Goal: Complete application form: Complete application form

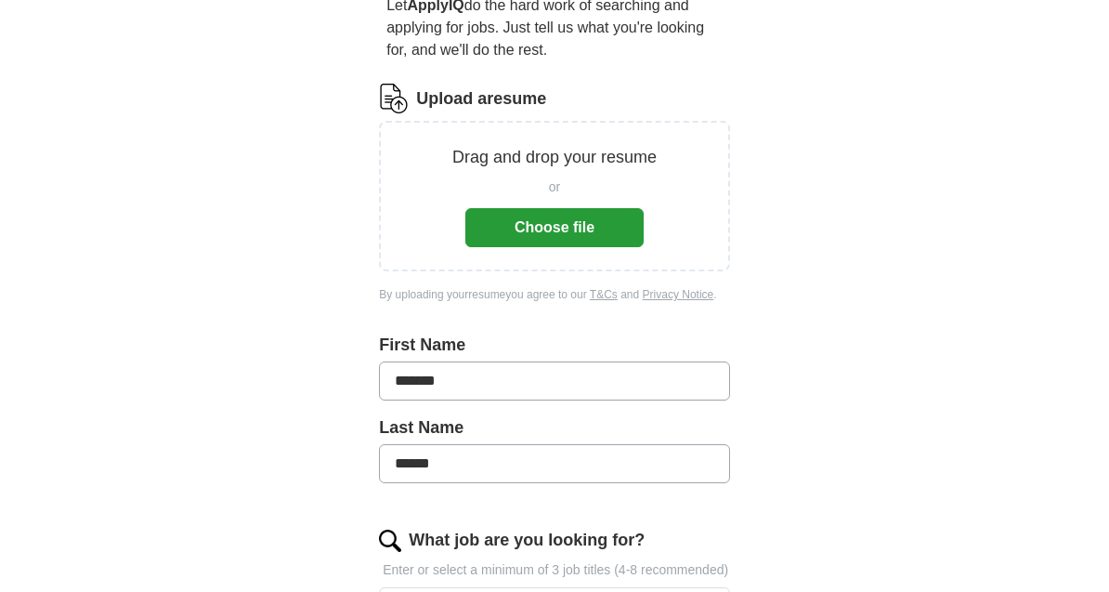
scroll to position [187, 0]
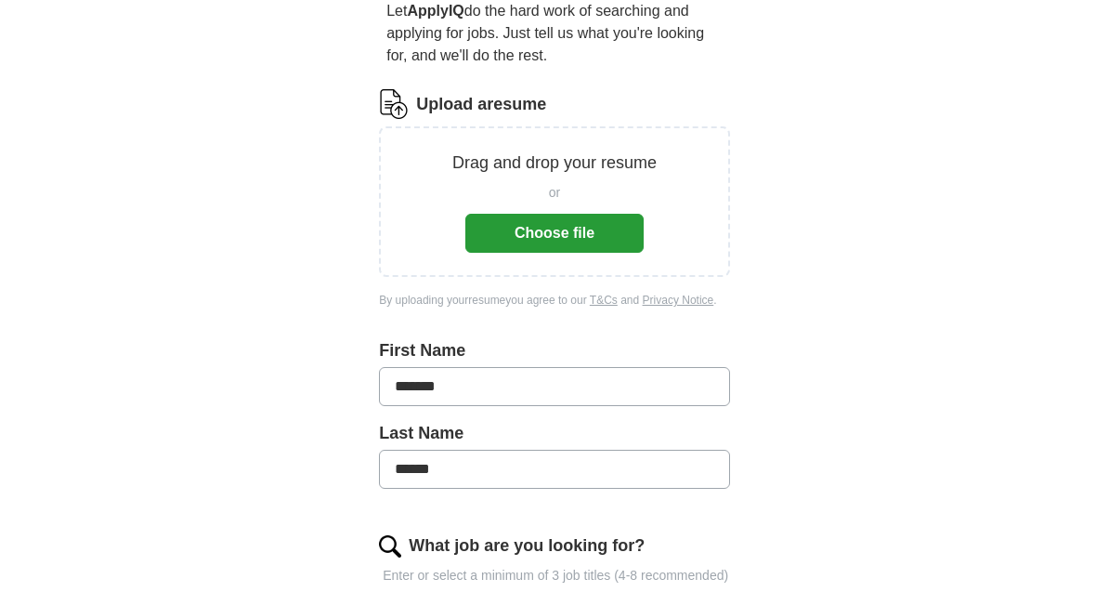
click at [579, 237] on button "Choose file" at bounding box center [554, 233] width 178 height 39
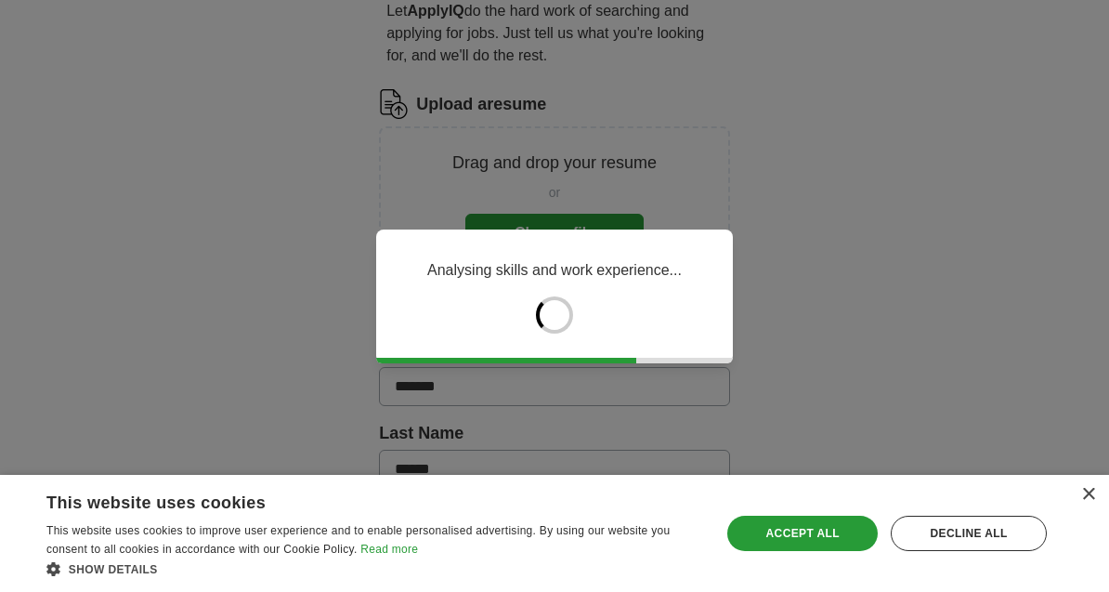
click at [839, 551] on div "Accept all" at bounding box center [802, 532] width 150 height 35
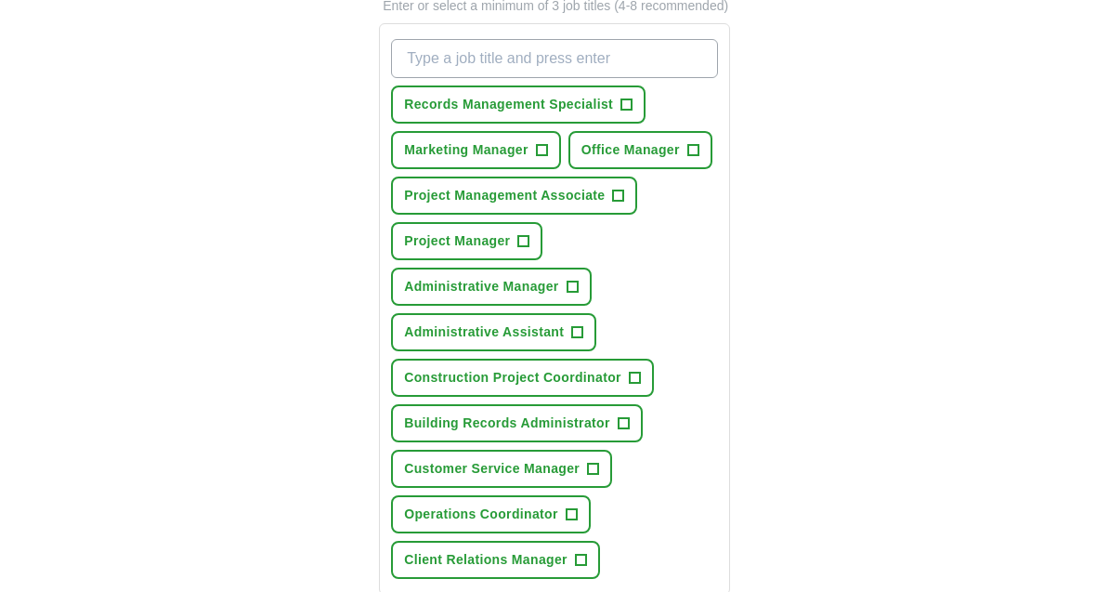
scroll to position [682, 0]
click at [612, 443] on button "Building Records Administrator +" at bounding box center [517, 424] width 252 height 38
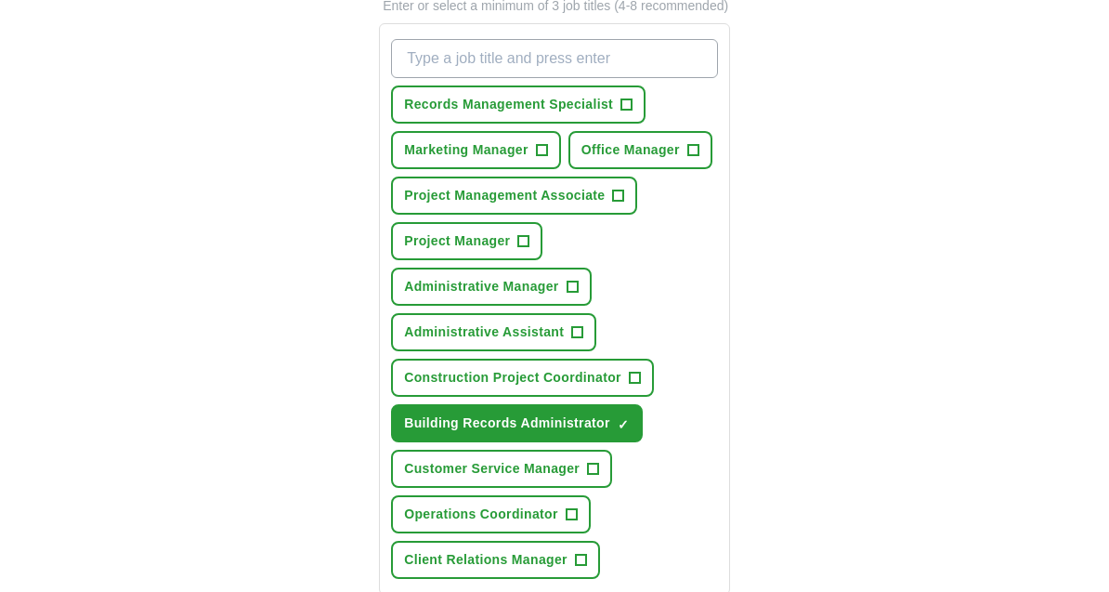
scroll to position [683, 0]
click at [623, 390] on button "Construction Project Coordinator +" at bounding box center [522, 377] width 263 height 38
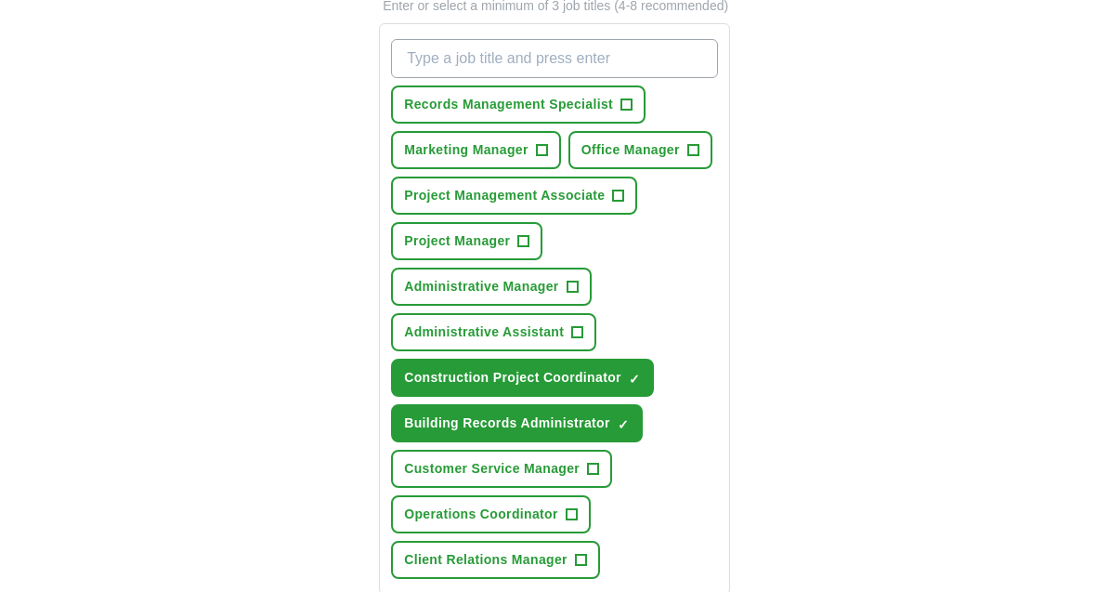
click at [576, 478] on span "Customer Service Manager" at bounding box center [492, 469] width 176 height 20
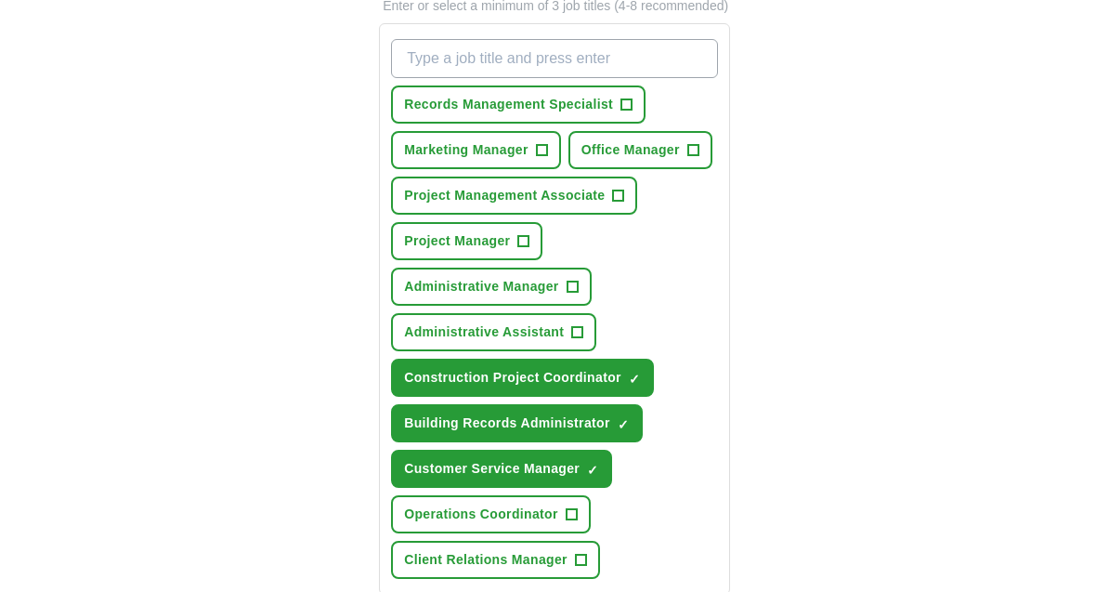
click at [581, 533] on button "Operations Coordinator +" at bounding box center [491, 514] width 200 height 38
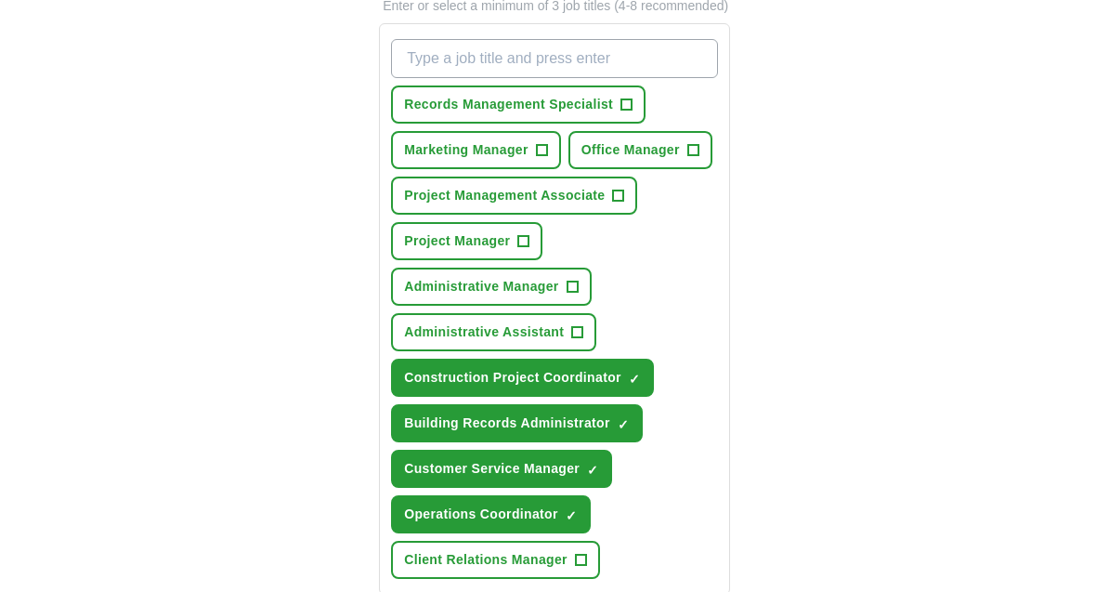
click at [558, 569] on span "Client Relations Manager" at bounding box center [485, 560] width 163 height 20
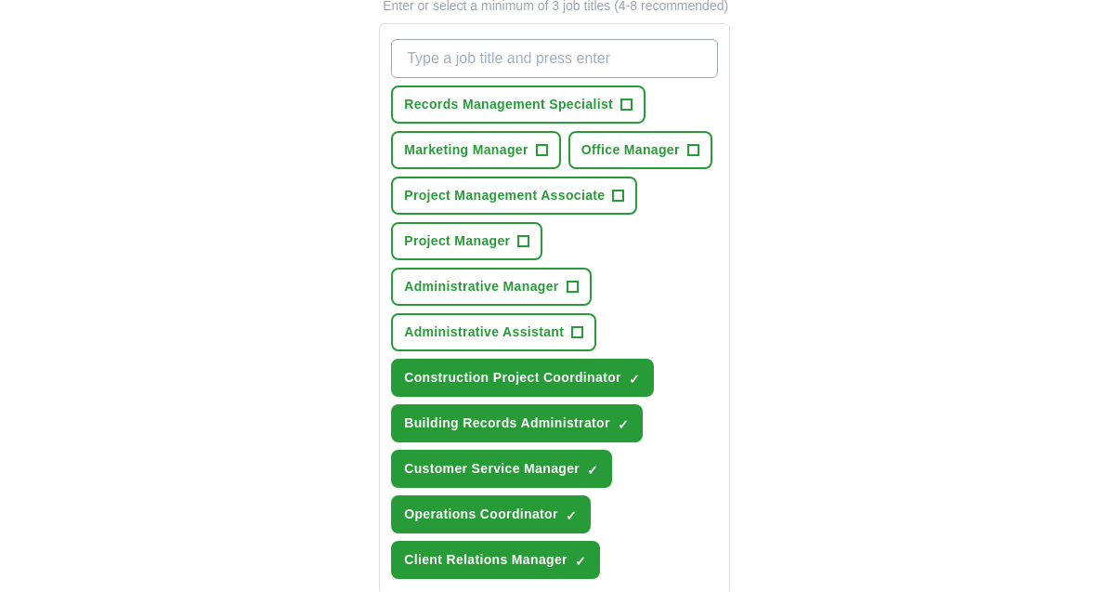
click at [540, 351] on button "Administrative Assistant +" at bounding box center [493, 332] width 205 height 38
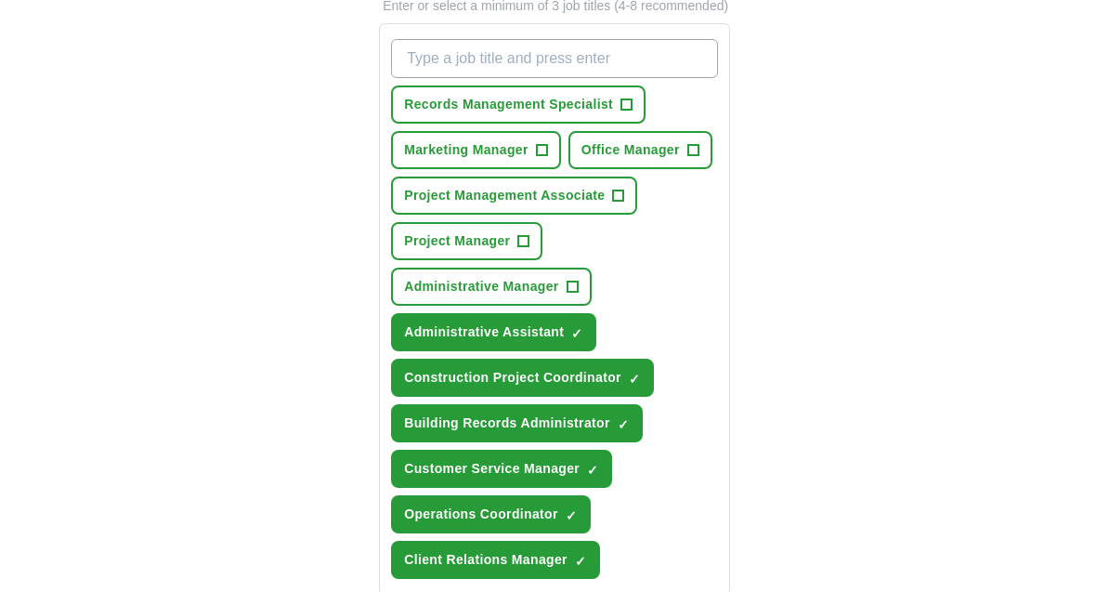
click at [549, 296] on span "Administrative Manager" at bounding box center [481, 287] width 154 height 20
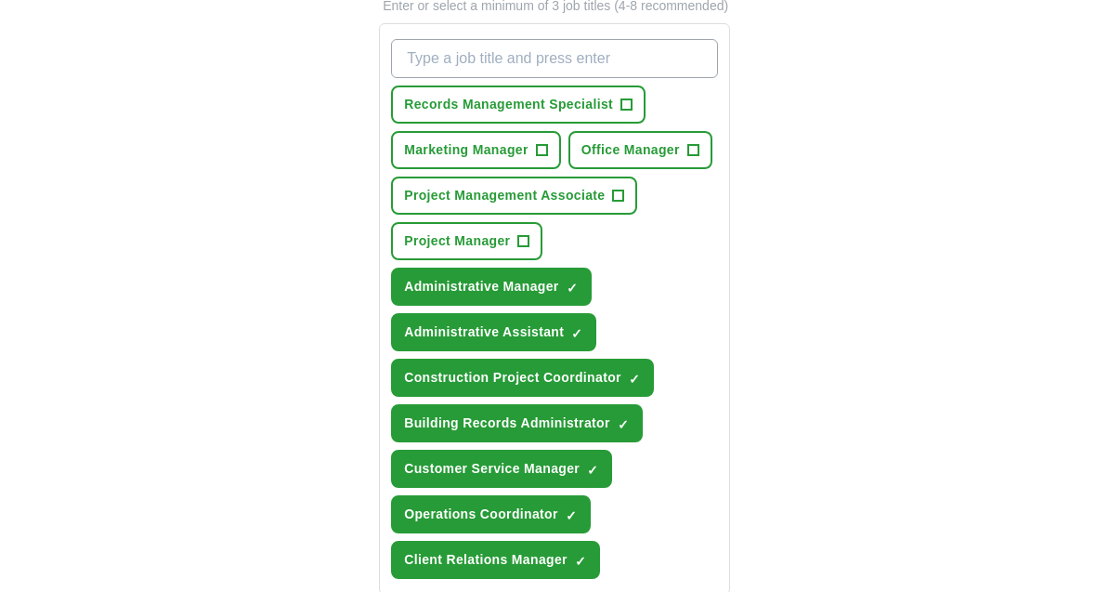
click at [501, 260] on button "Project Manager +" at bounding box center [466, 241] width 151 height 38
click at [462, 215] on button "Project Management Associate +" at bounding box center [514, 195] width 246 height 38
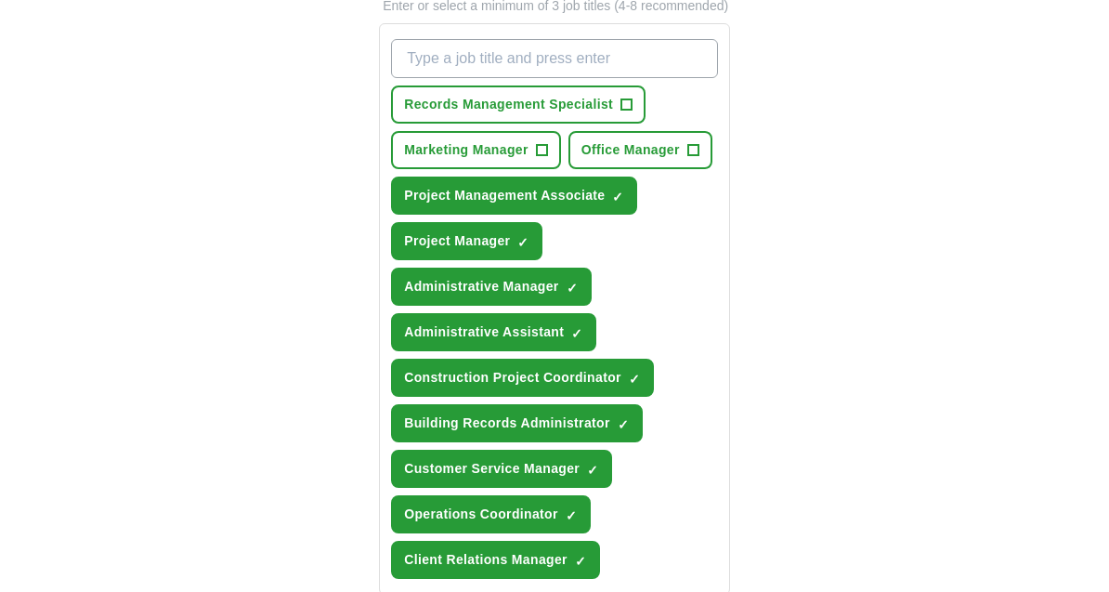
click at [469, 203] on button "Project Management Associate ✓ ×" at bounding box center [514, 195] width 246 height 38
click at [460, 160] on span "Marketing Manager" at bounding box center [466, 150] width 124 height 20
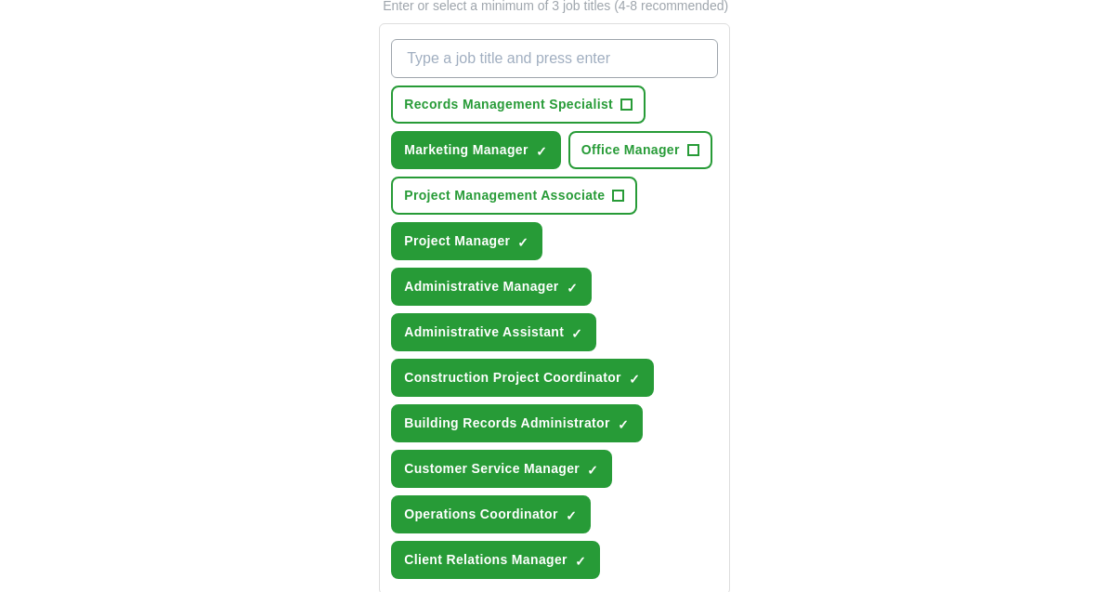
click at [647, 160] on span "Office Manager" at bounding box center [630, 150] width 98 height 20
click at [540, 114] on span "Records Management Specialist" at bounding box center [508, 105] width 209 height 20
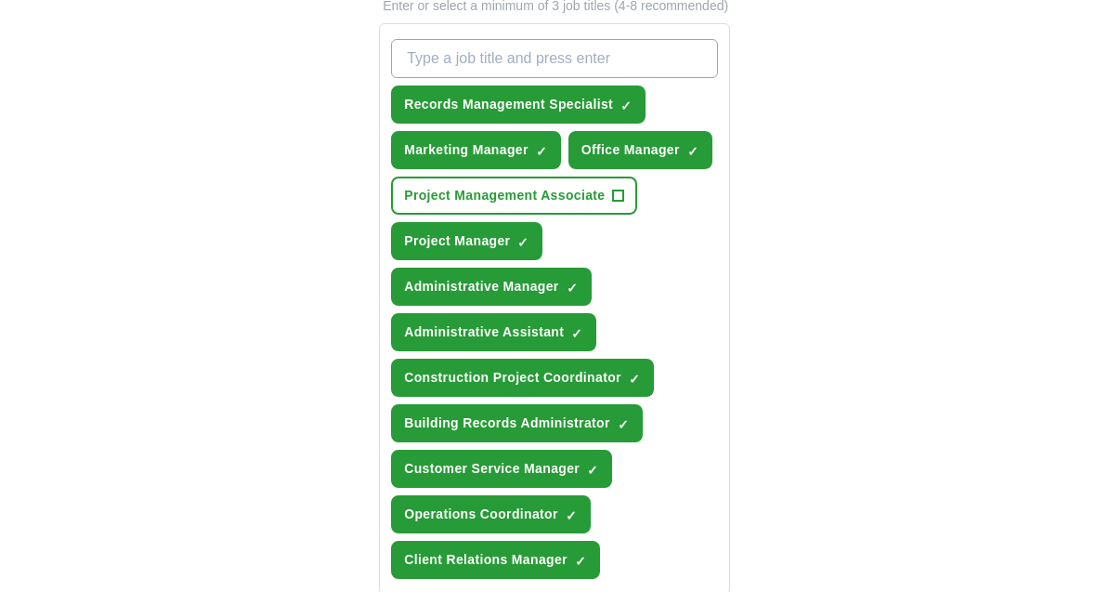
click at [526, 205] on span "Project Management Associate" at bounding box center [504, 196] width 201 height 20
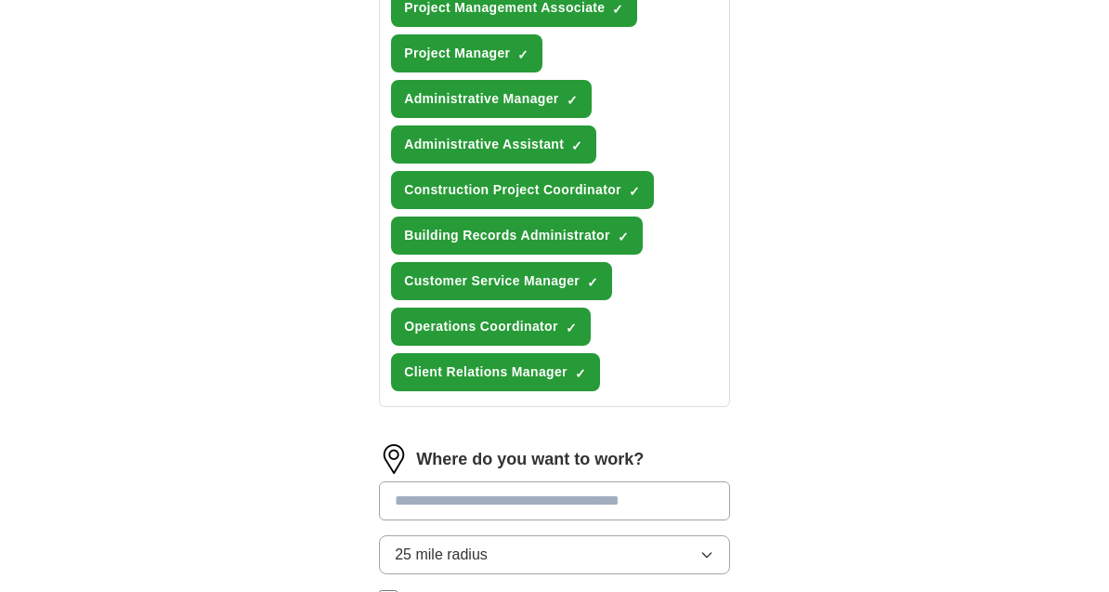
scroll to position [1115, 0]
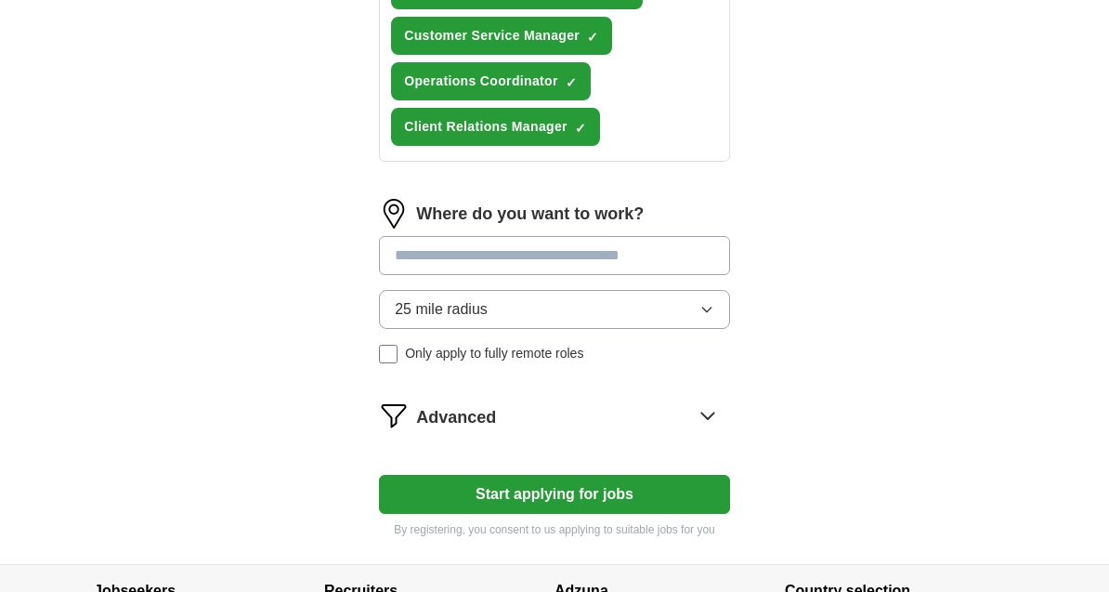
click at [636, 508] on button "Start applying for jobs" at bounding box center [554, 494] width 351 height 39
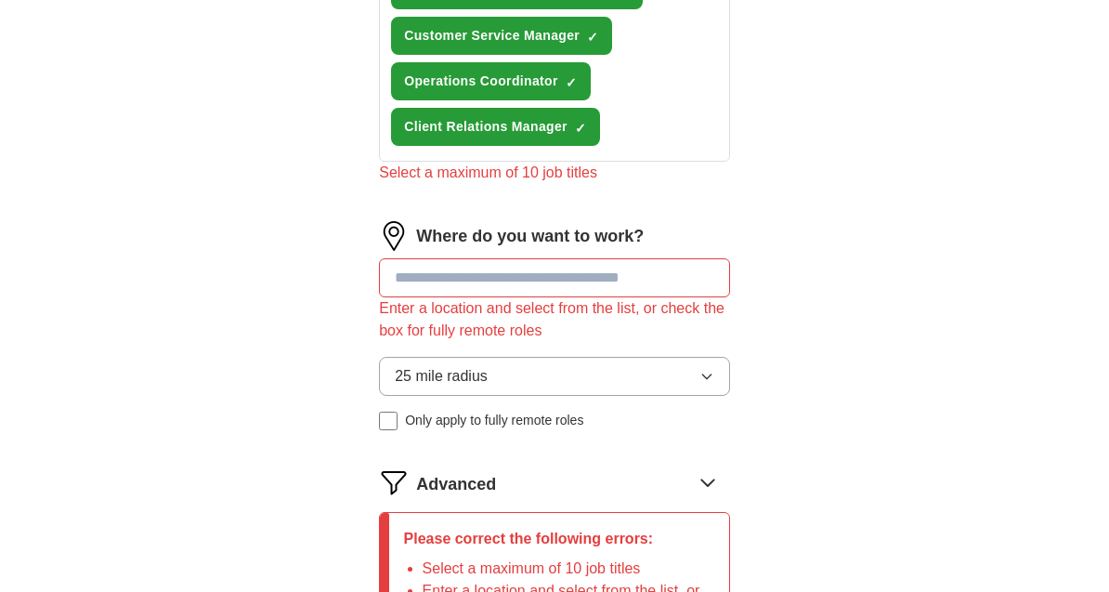
click at [647, 297] on input at bounding box center [554, 277] width 351 height 39
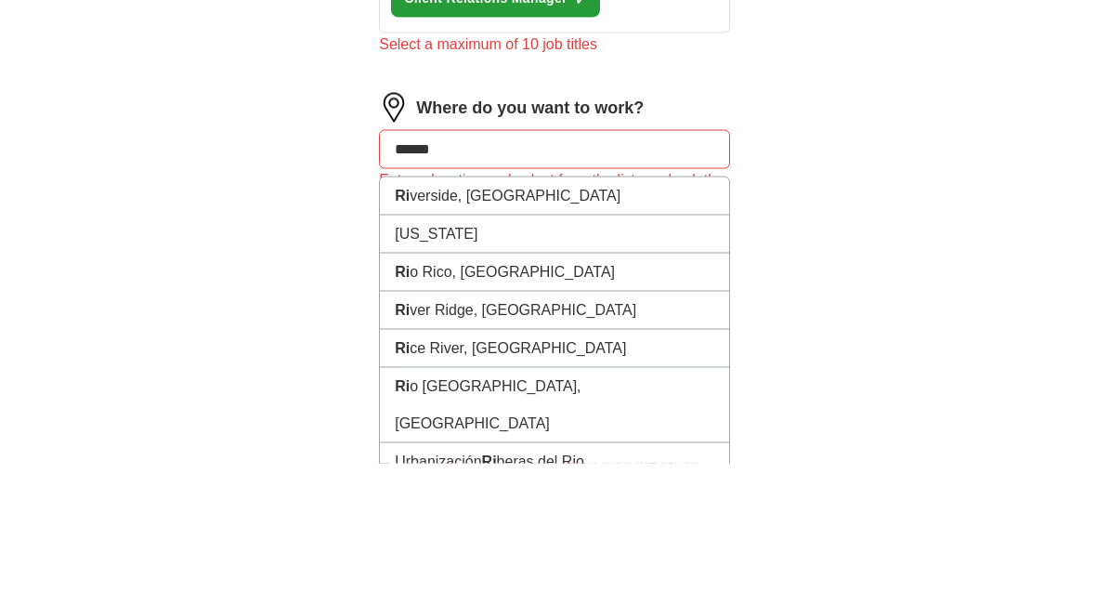
type input "*******"
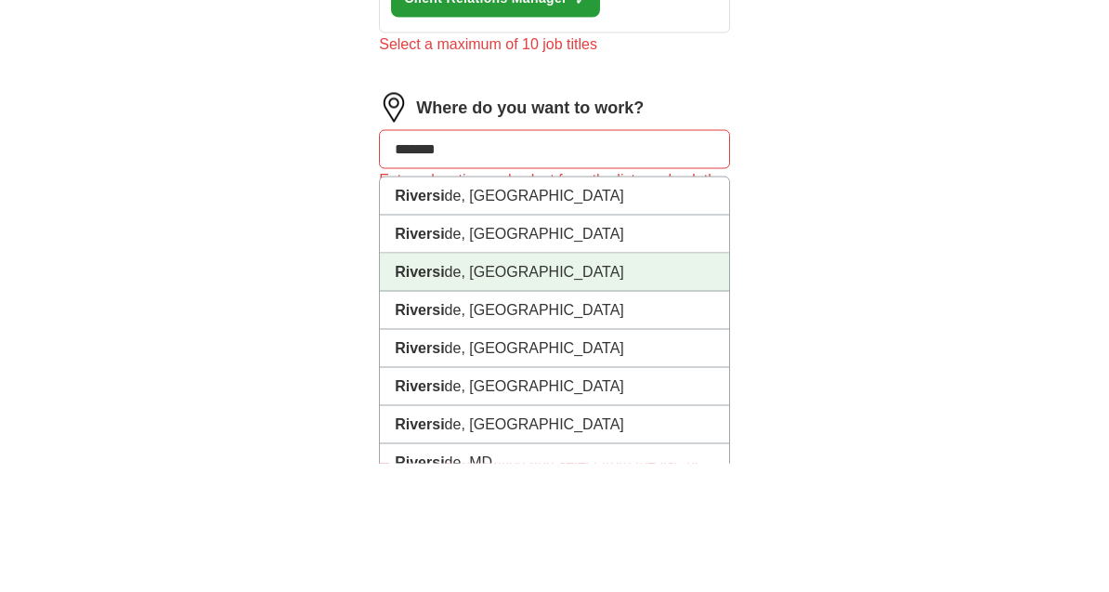
click at [611, 382] on li "Riversi de, CT" at bounding box center [554, 401] width 349 height 38
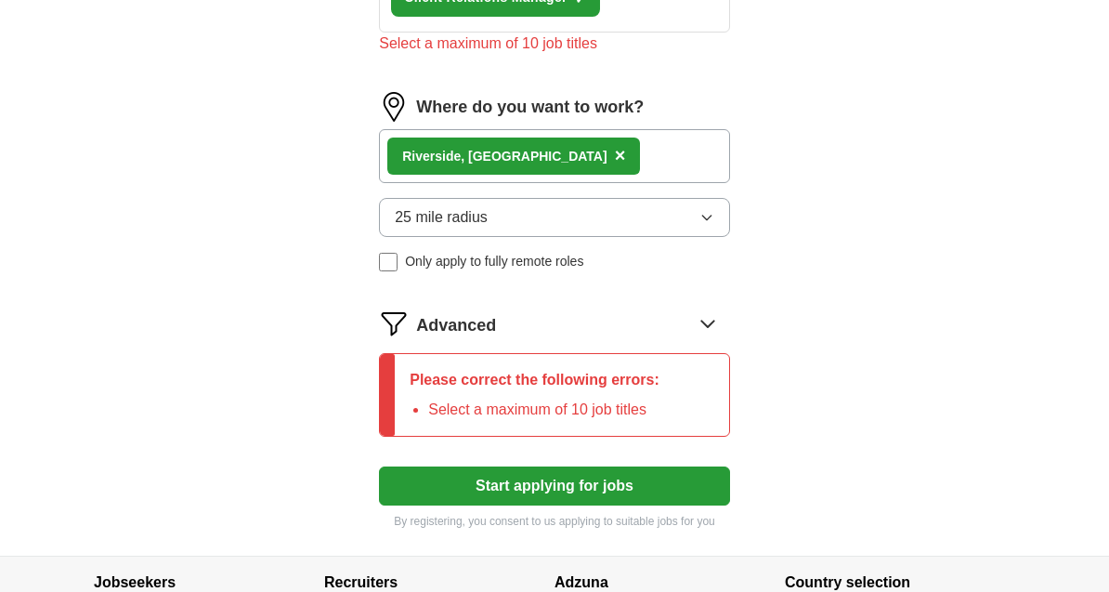
scroll to position [1244, 0]
click at [535, 489] on button "Start applying for jobs" at bounding box center [554, 485] width 351 height 39
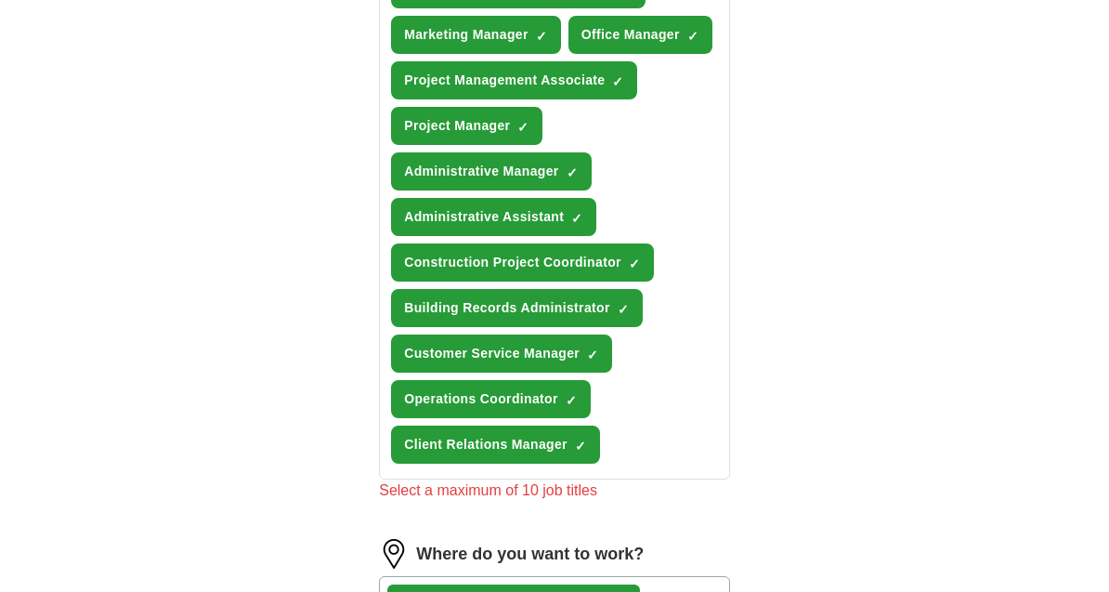
click at [618, 272] on span "Construction Project Coordinator" at bounding box center [512, 263] width 217 height 20
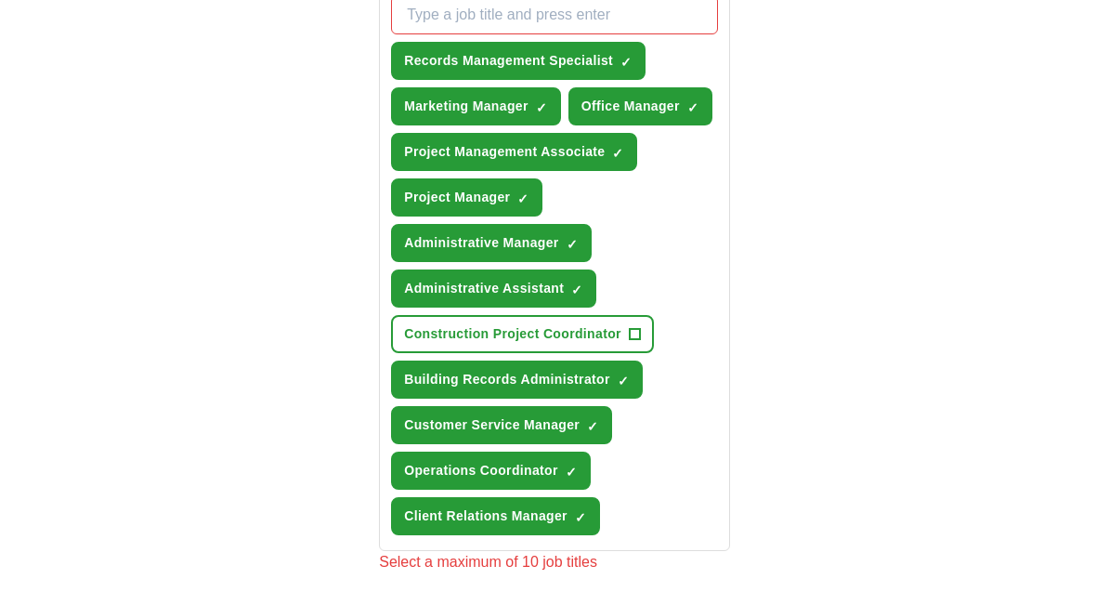
scroll to position [726, 0]
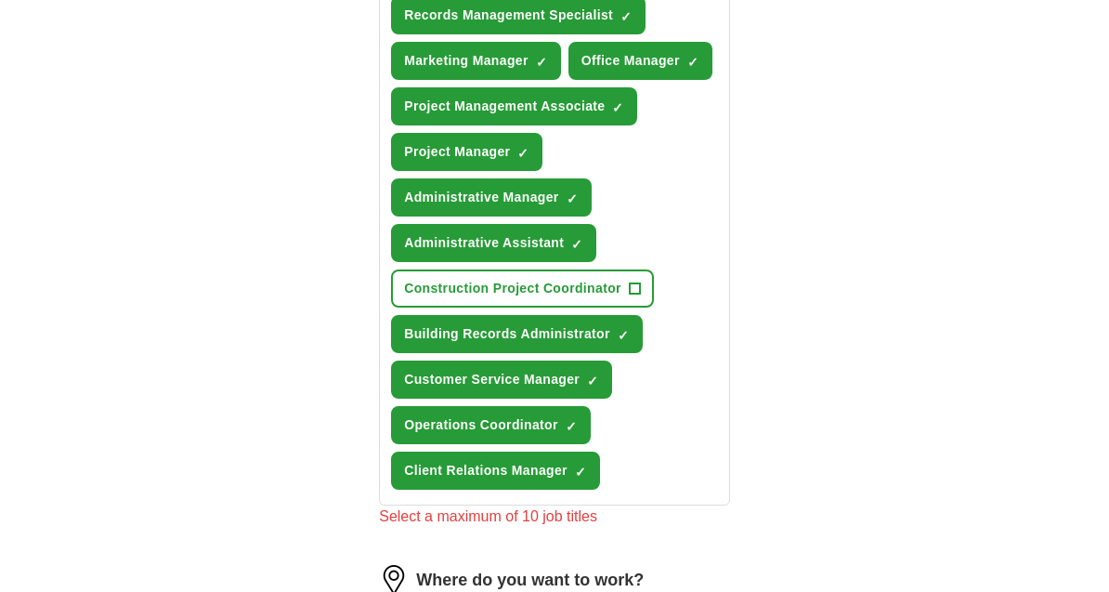
click at [553, 481] on span "Client Relations Manager" at bounding box center [485, 472] width 163 height 20
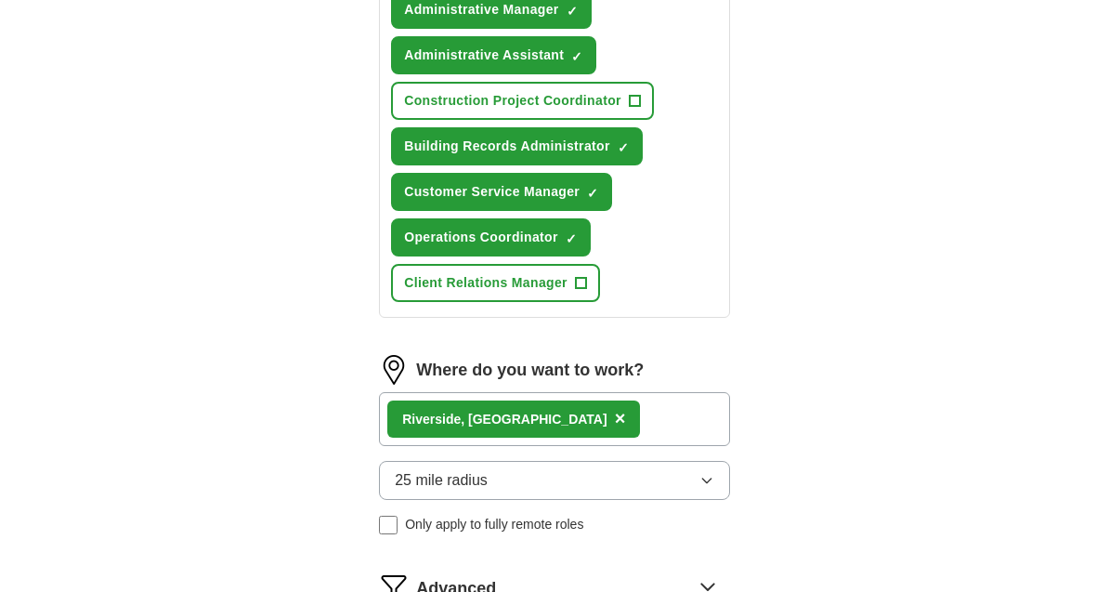
scroll to position [1166, 0]
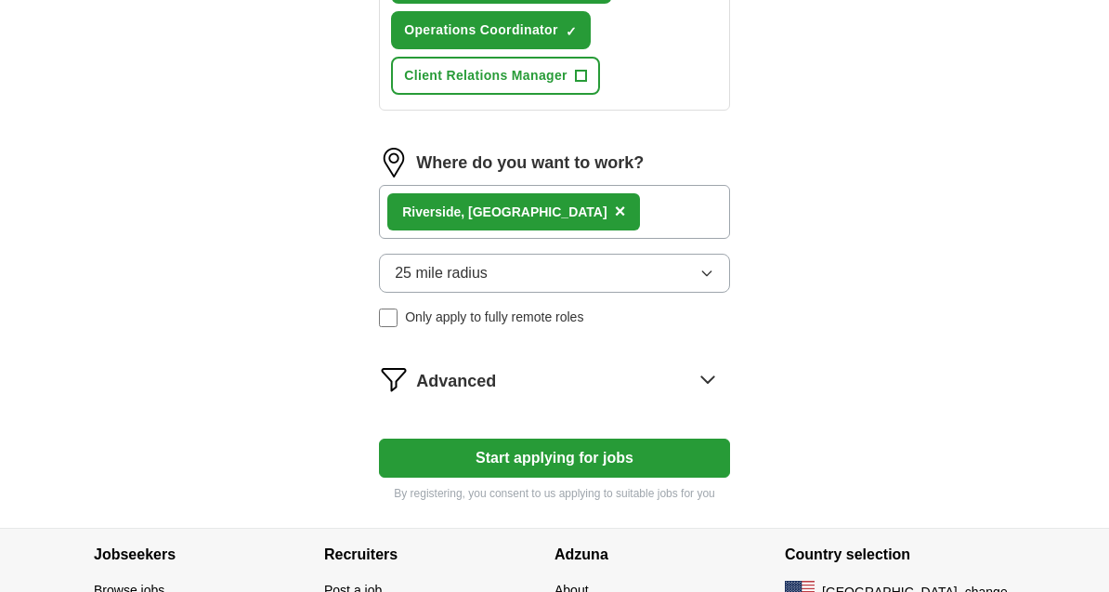
click at [669, 477] on button "Start applying for jobs" at bounding box center [554, 457] width 351 height 39
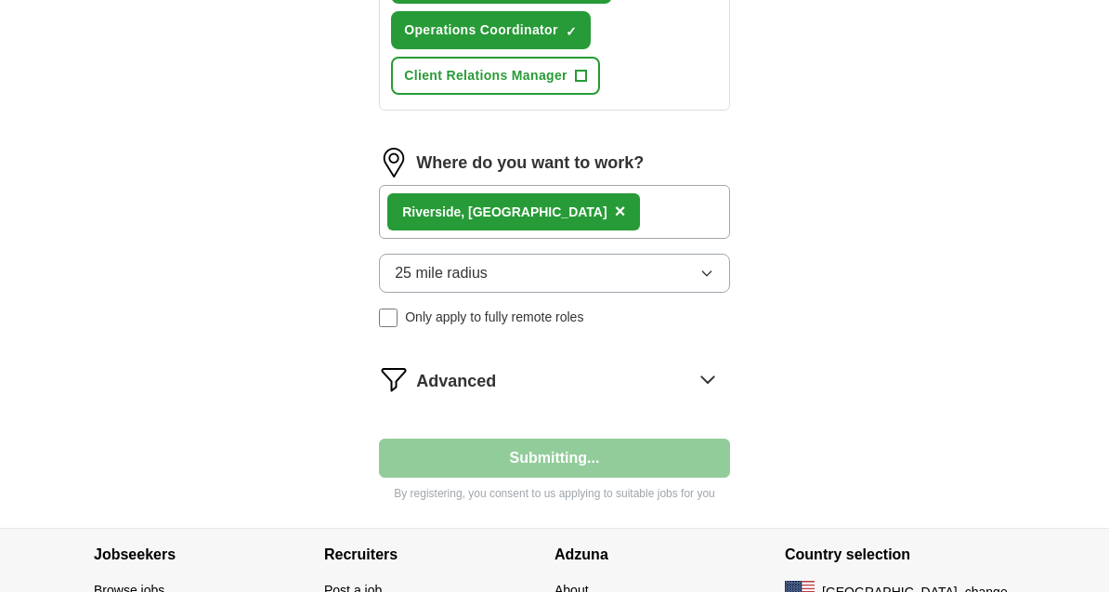
select select "**"
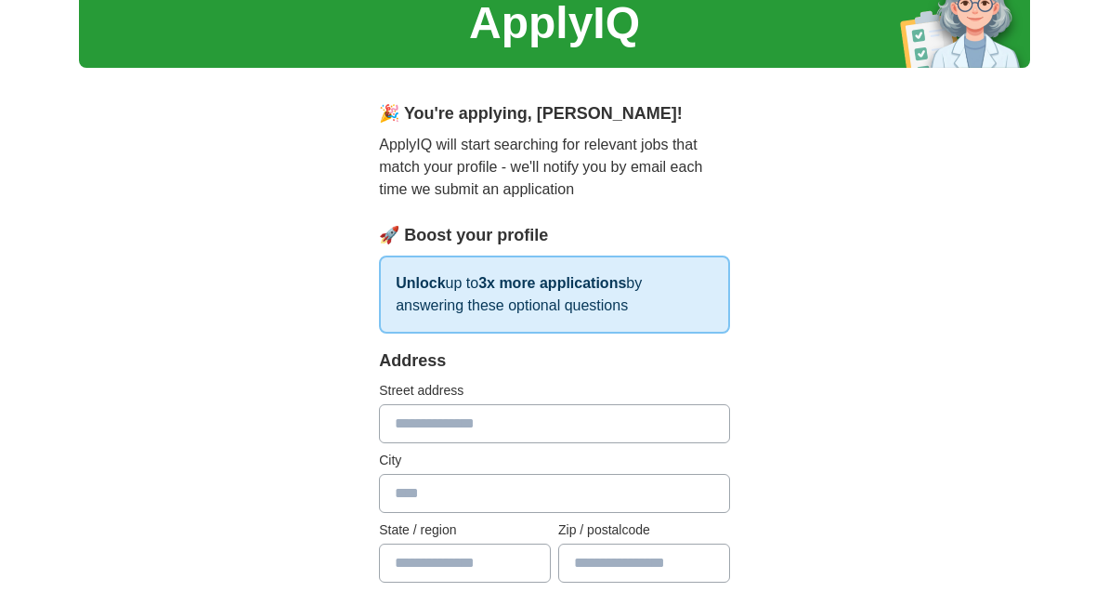
scroll to position [75, 0]
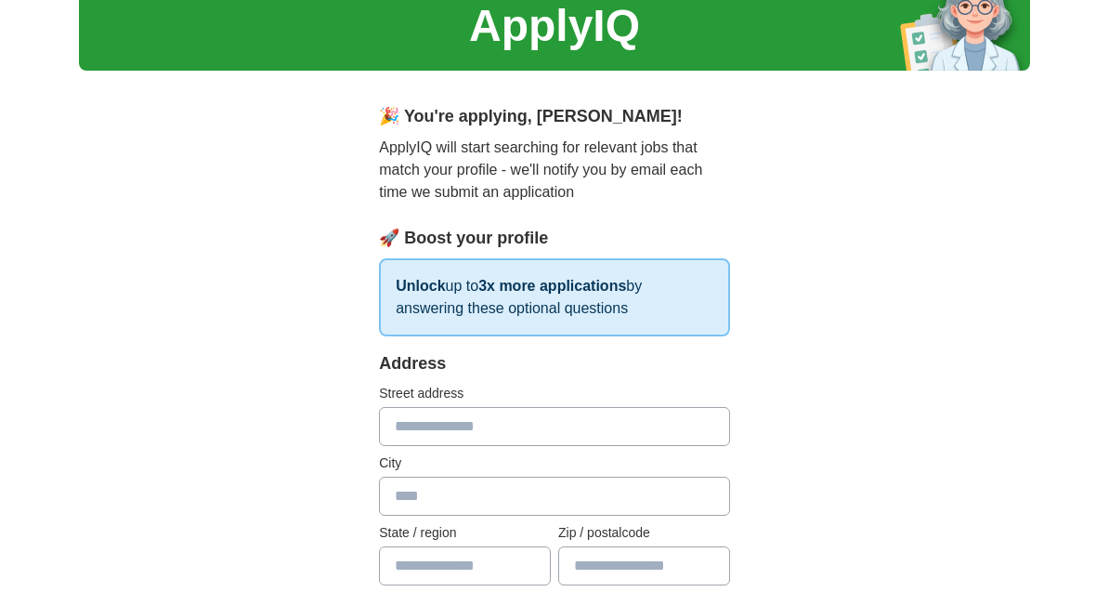
click at [680, 430] on input "text" at bounding box center [554, 426] width 351 height 39
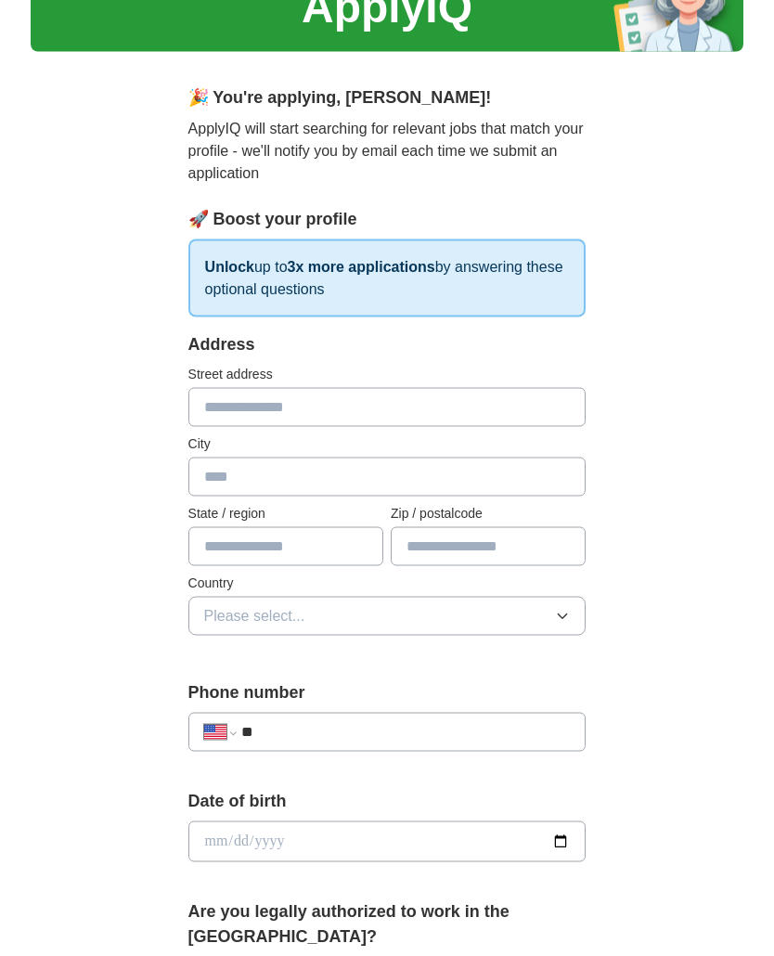
scroll to position [0, 0]
